Goal: Task Accomplishment & Management: Manage account settings

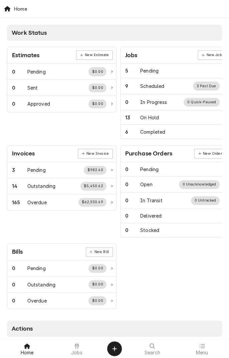
click at [78, 346] on icon at bounding box center [77, 345] width 4 height 5
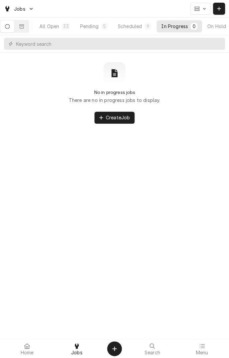
click at [67, 30] on button "All Open 33" at bounding box center [55, 26] width 40 height 12
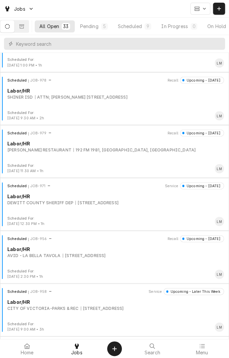
scroll to position [1196, 0]
click at [74, 213] on div "Scheduled JOB-971 Service Upcoming - Tomorrow Labor/HR DEWITT COUNTY SHERIFF DE…" at bounding box center [115, 198] width 224 height 33
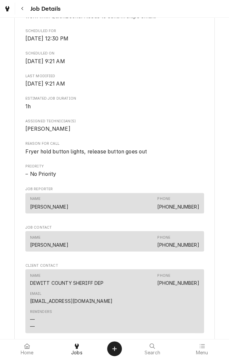
scroll to position [218, 0]
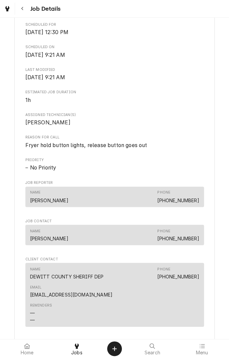
click at [22, 8] on icon "Navigate back" at bounding box center [22, 8] width 3 height 5
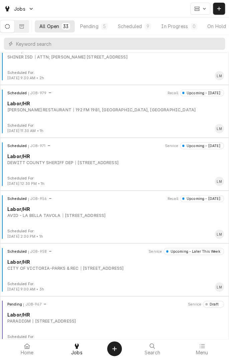
scroll to position [1237, 0]
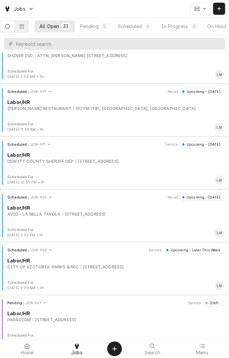
click at [76, 162] on div "[STREET_ADDRESS]" at bounding box center [97, 161] width 43 height 6
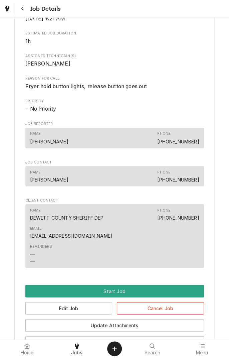
scroll to position [276, 0]
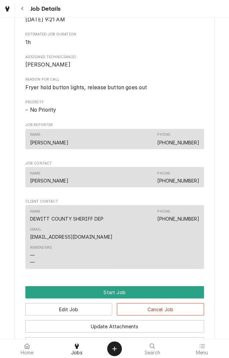
click at [26, 11] on button "Navigate back" at bounding box center [22, 9] width 12 height 12
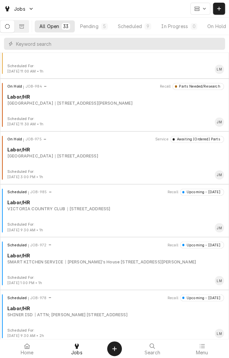
scroll to position [1086, 0]
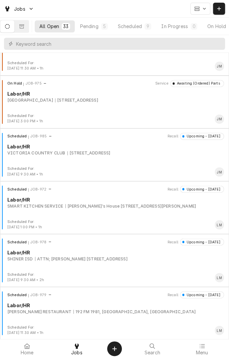
click at [96, 159] on div "Scheduled JOB-985 Recall Upcoming - Today Labor/HR VICTORIA COUNTRY CLUB 14 SPR…" at bounding box center [115, 149] width 224 height 33
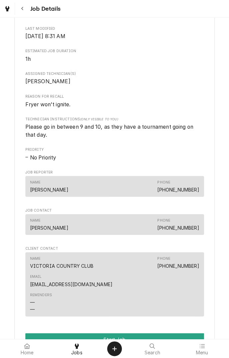
scroll to position [328, 0]
